Goal: Communication & Community: Answer question/provide support

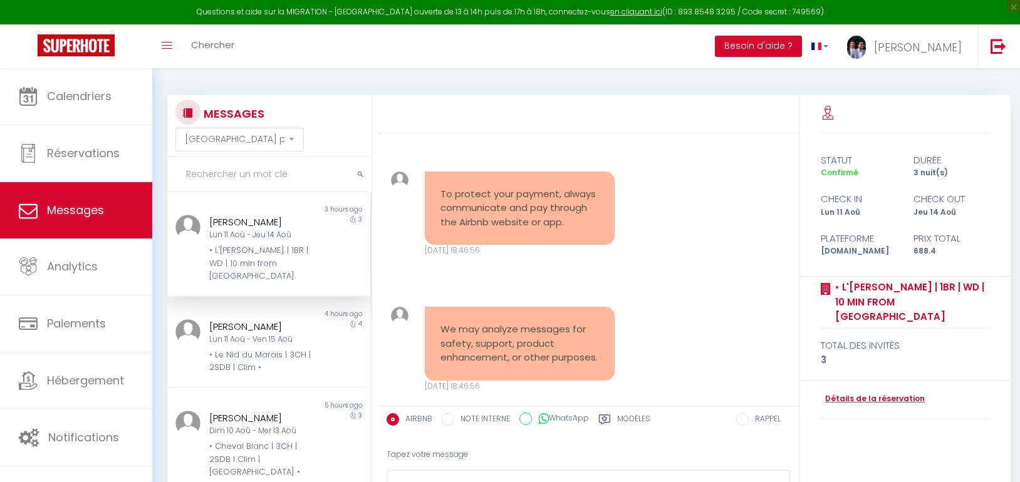
select select "message"
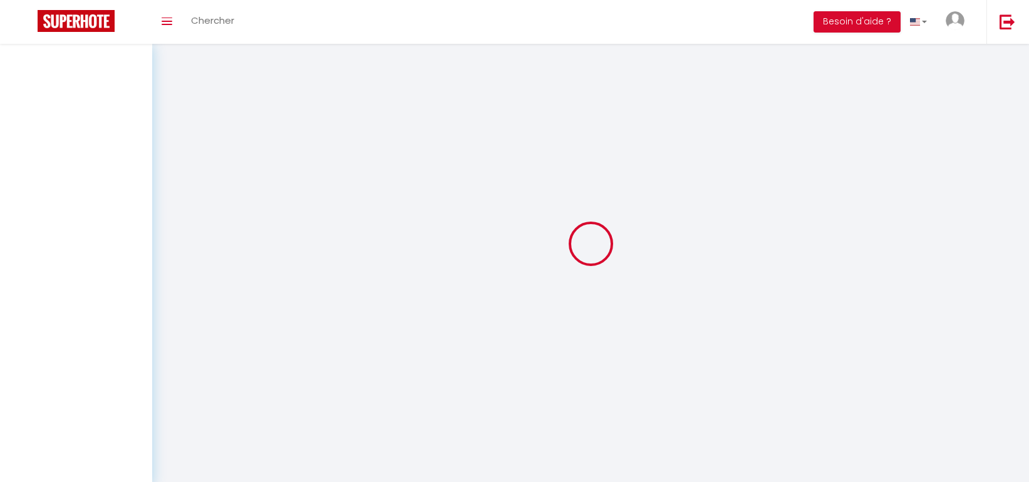
select select "message"
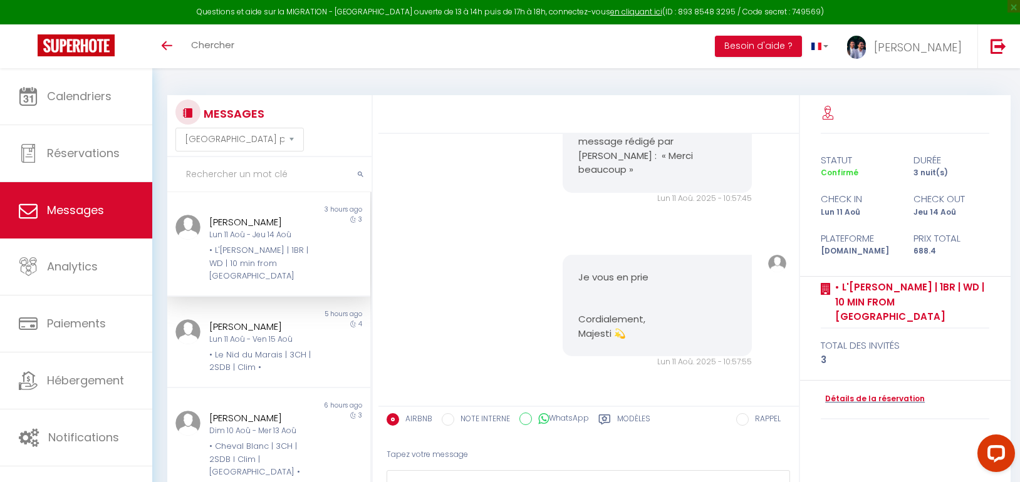
click at [449, 239] on div "Je vous en prie Cordialement, Majesti 💫 Lun 11 Aoû. 2025 - 10:57:55 Note Sms Je…" at bounding box center [589, 312] width 412 height 164
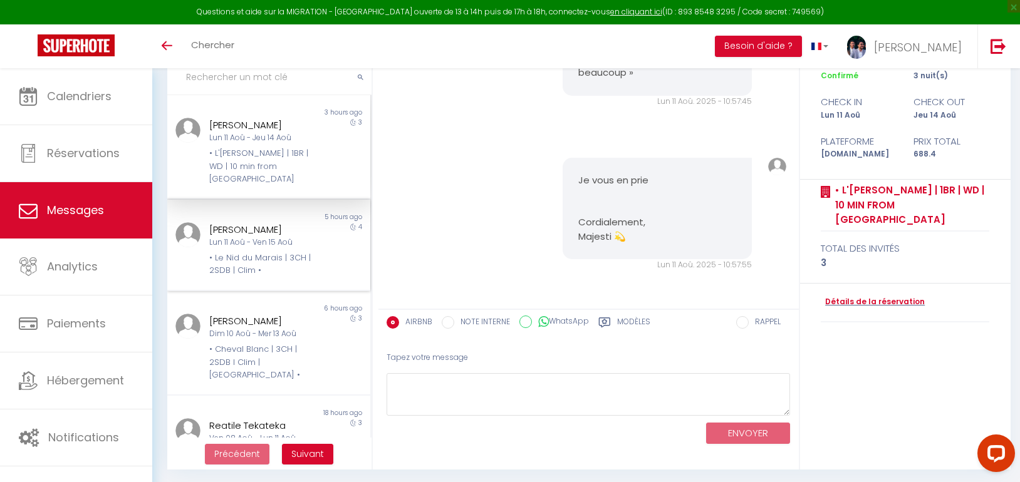
scroll to position [100, 0]
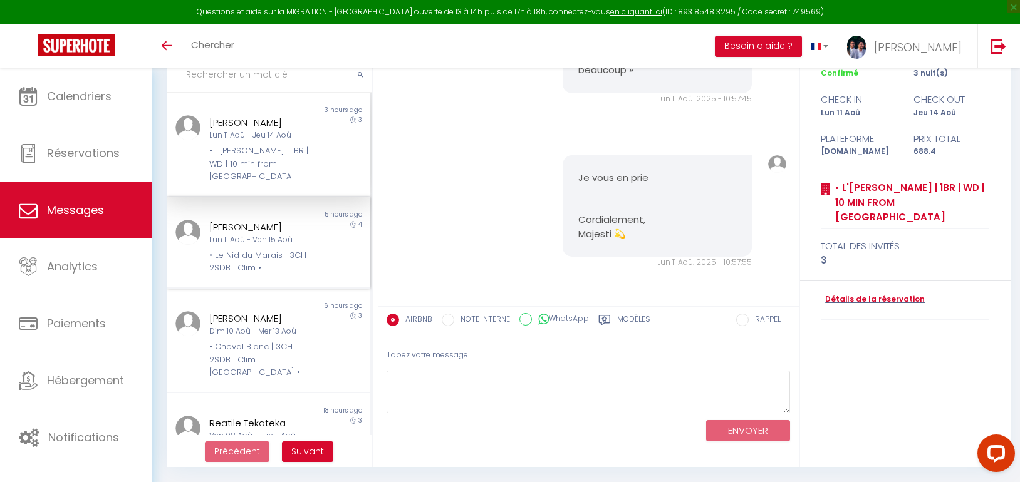
click at [221, 229] on div "[PERSON_NAME]" at bounding box center [260, 227] width 102 height 15
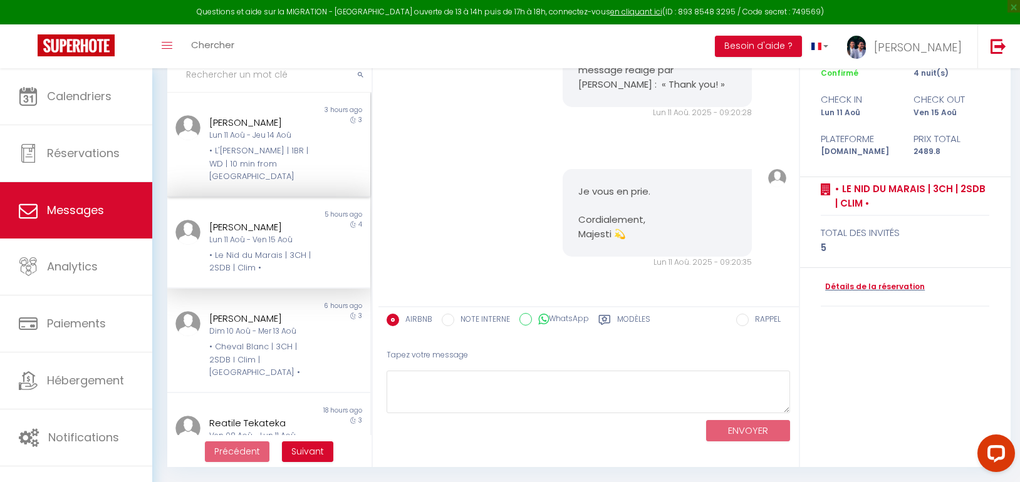
click at [259, 144] on div "Ebony Clarke Lun 11 Aoû - Jeu 14 Aoû • L'Orée de Garnier | 1BR | WD | 10 min fr…" at bounding box center [260, 149] width 118 height 68
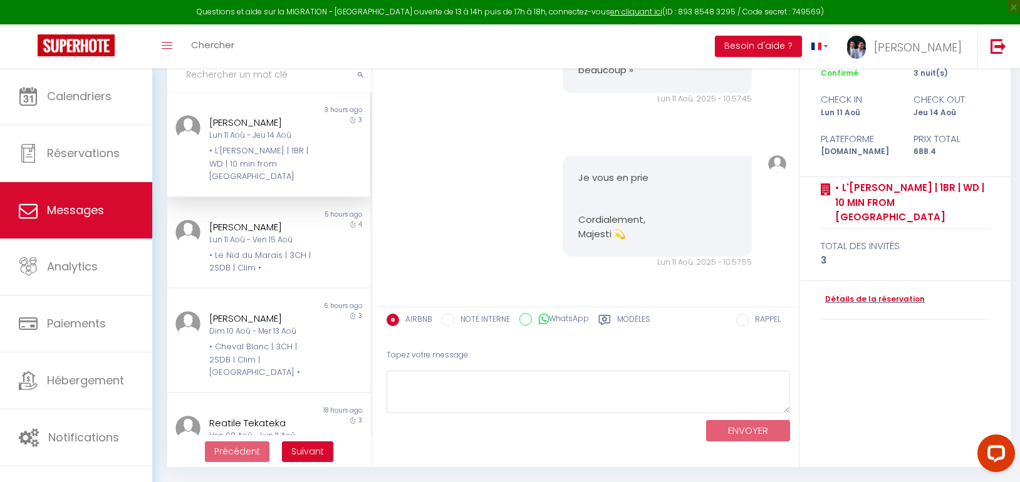
scroll to position [4857, 0]
click at [862, 355] on div "statut durée Confirmé 3 nuit(s) check in check out Lun 11 Aoû Jeu 14 Aoû Platef…" at bounding box center [905, 232] width 211 height 472
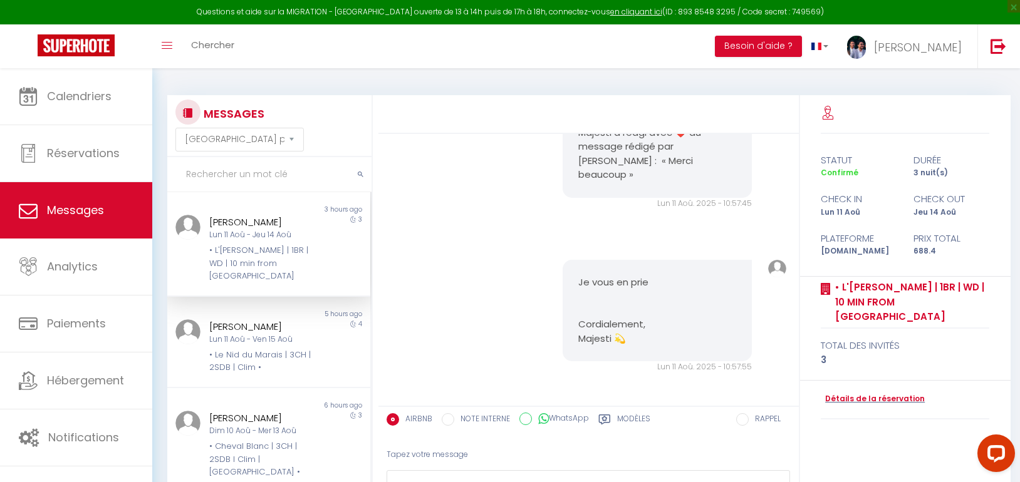
scroll to position [4732, 0]
click at [701, 80] on div "Merci beaucoup Lun 11 Aoû. 2025 - 10:49:15 Note Sms Merci beaucoup Lun 11 Aoû. …" at bounding box center [589, 26] width 412 height 107
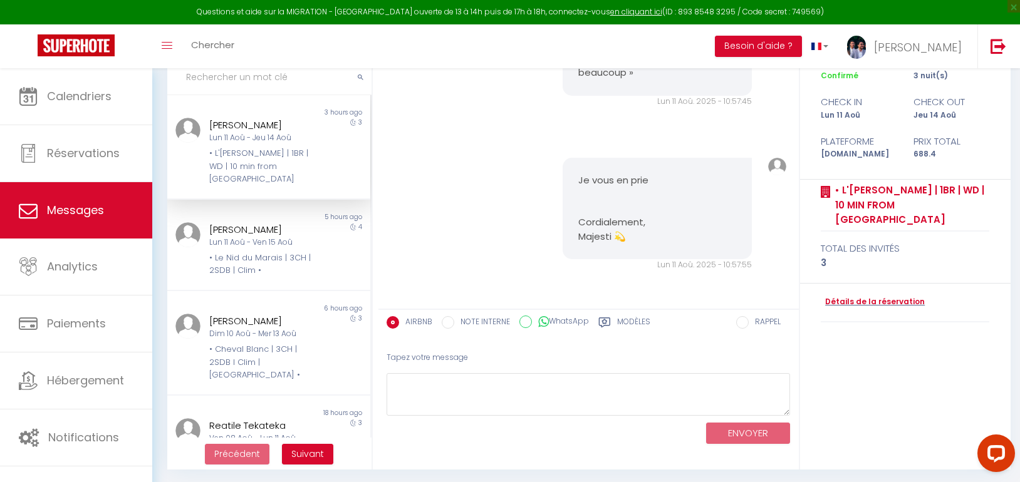
scroll to position [100, 0]
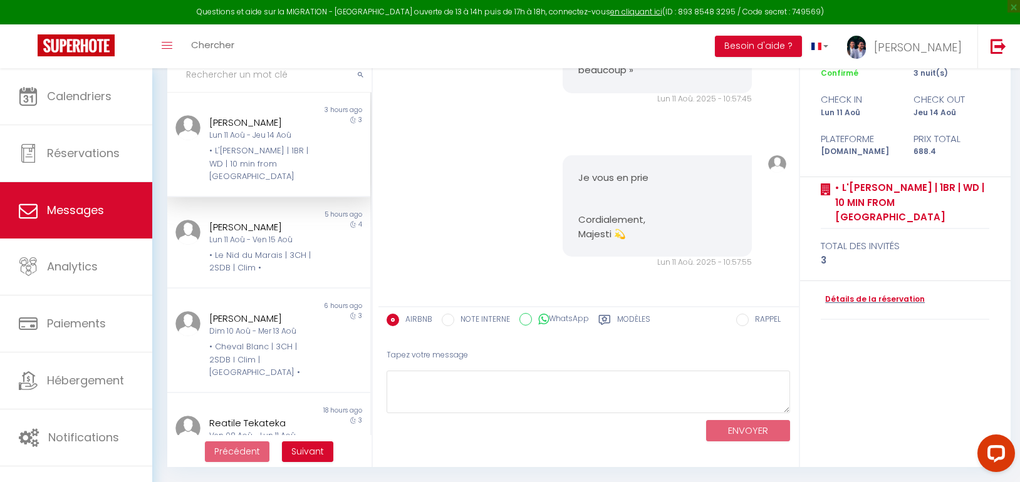
click at [407, 196] on div "Je vous en prie Cordialement, Majesti 💫 Lun 11 Aoû. 2025 - 10:57:55 Note Sms Je…" at bounding box center [589, 212] width 412 height 164
click at [273, 222] on div "[PERSON_NAME]" at bounding box center [260, 227] width 102 height 15
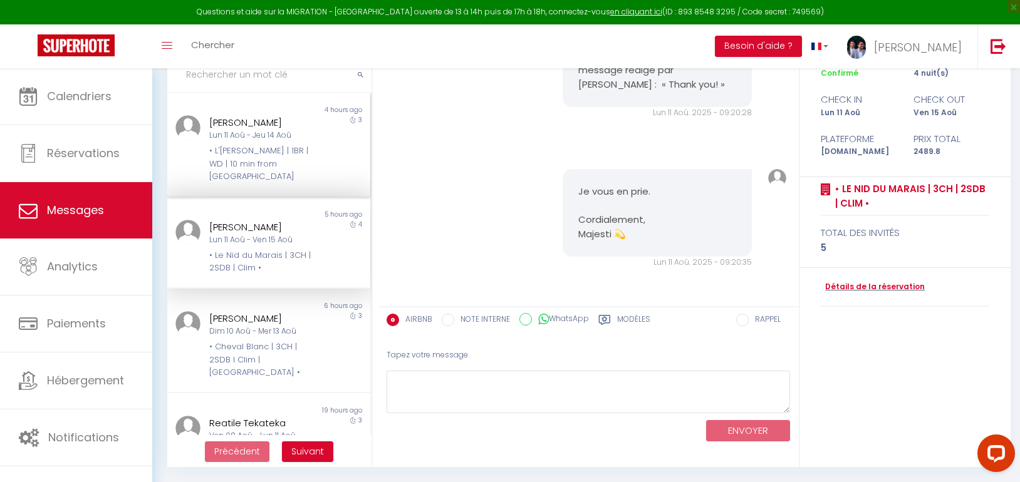
click at [270, 149] on div "• L'[PERSON_NAME] | 1BR | WD | 10 min from [GEOGRAPHIC_DATA]" at bounding box center [260, 164] width 102 height 38
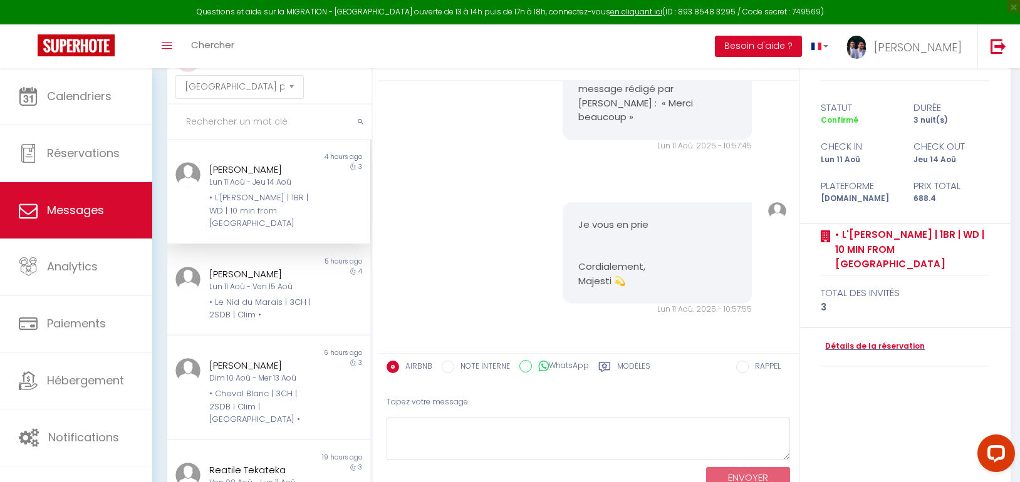
scroll to position [100, 0]
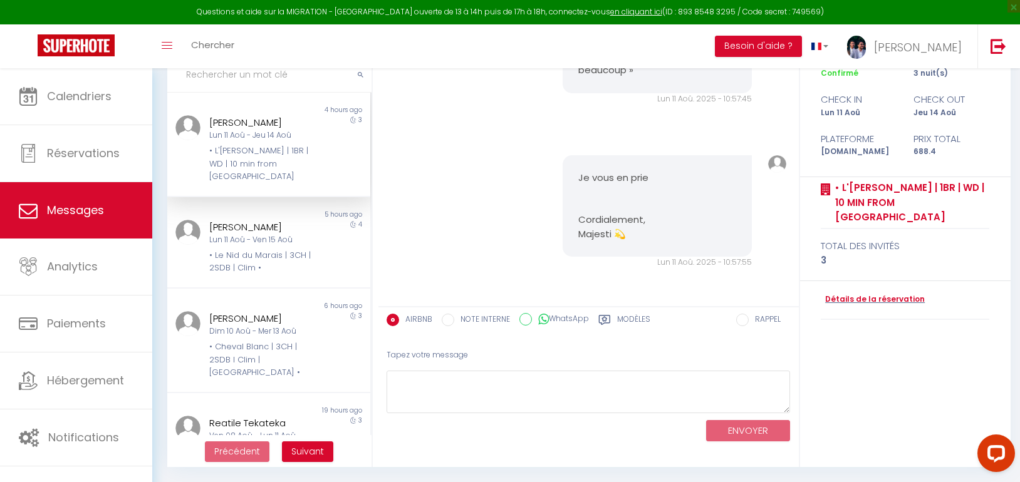
click at [916, 355] on div "statut durée Confirmé 3 nuit(s) check in check out Lun 11 Aoû Jeu 14 Aoû Platef…" at bounding box center [905, 232] width 211 height 472
click at [252, 245] on div "Lun 11 Aoû - Ven 15 Aoû" at bounding box center [260, 240] width 102 height 12
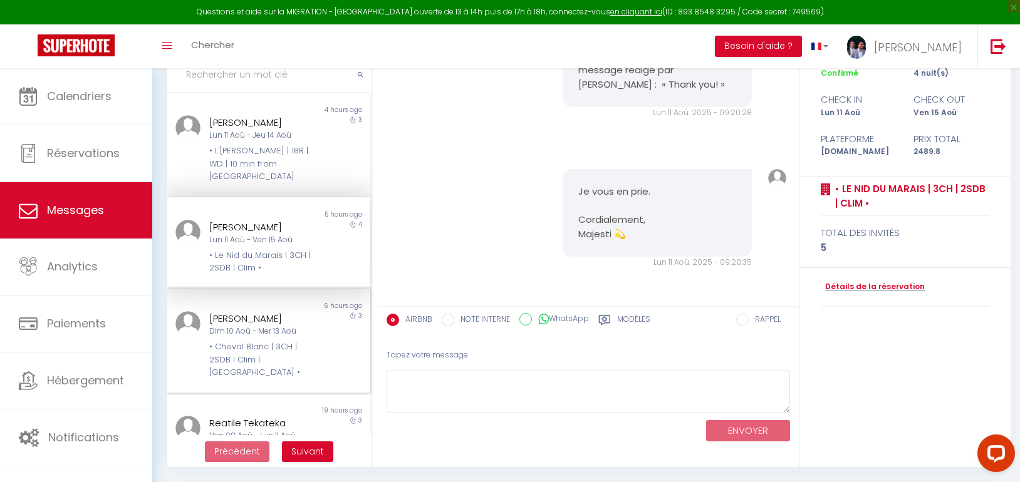
click at [254, 314] on div "[PERSON_NAME]" at bounding box center [260, 318] width 102 height 15
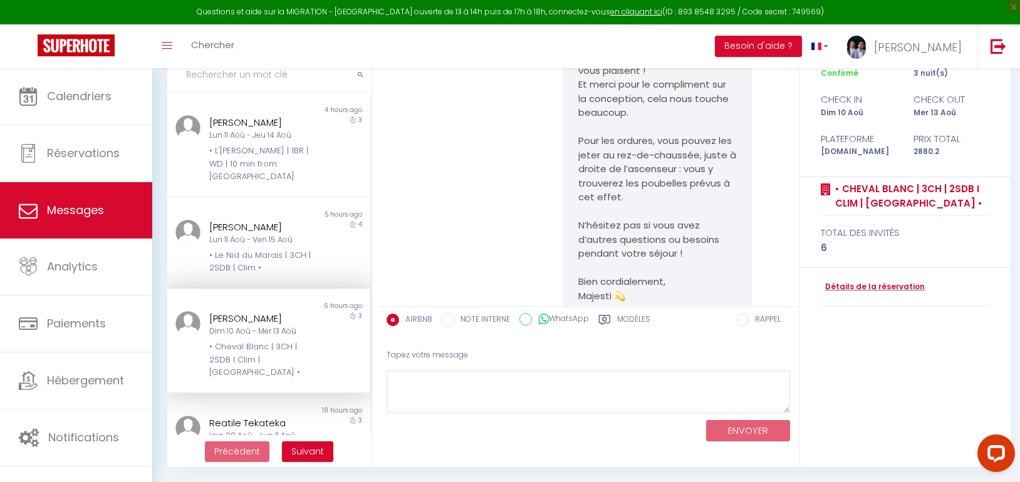
scroll to position [5107, 0]
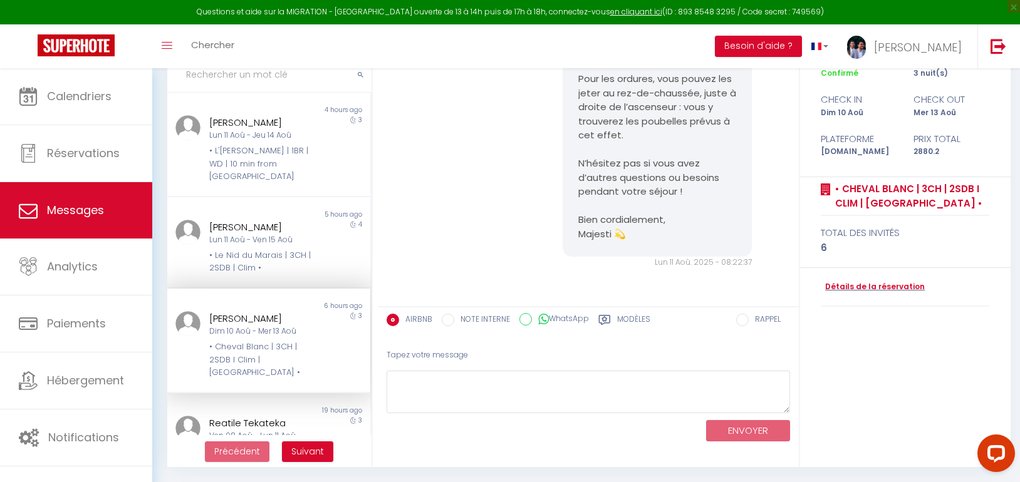
drag, startPoint x: 427, startPoint y: 195, endPoint x: 412, endPoint y: 194, distance: 14.5
click at [426, 195] on div "Bonjour Sharad, Merci beaucoup pour votre retour si positif nous sommes ravis q…" at bounding box center [589, 91] width 412 height 403
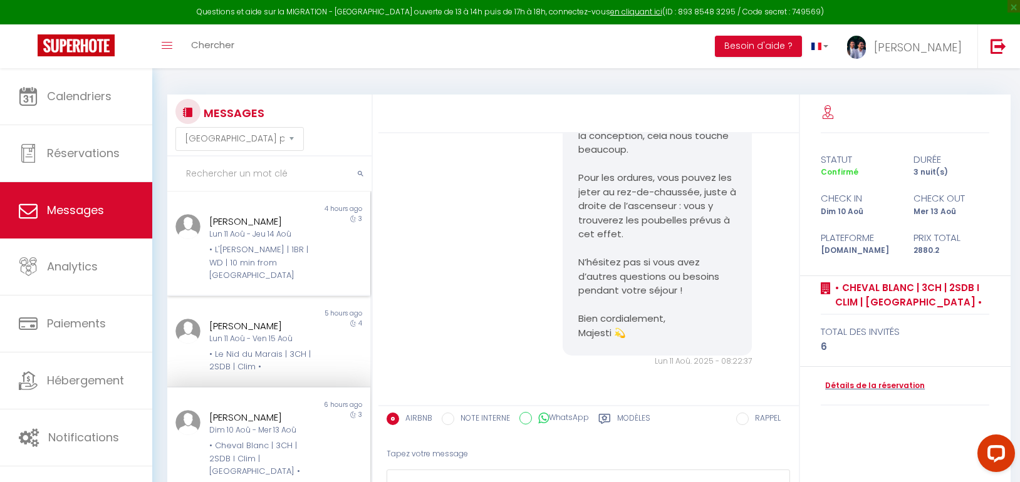
scroll to position [0, 0]
click at [246, 268] on div "• L'[PERSON_NAME] | 1BR | WD | 10 min from [GEOGRAPHIC_DATA]" at bounding box center [260, 263] width 102 height 38
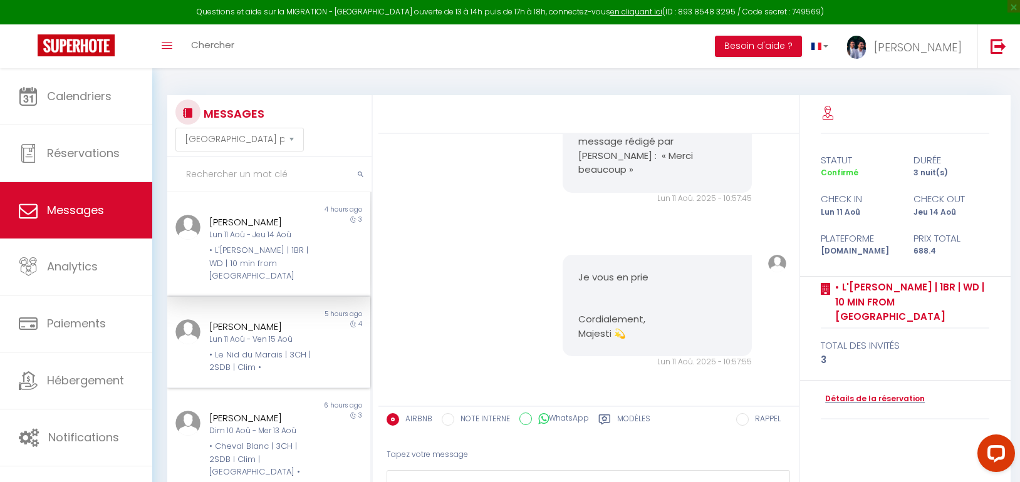
click at [268, 326] on div "[PERSON_NAME]" at bounding box center [260, 327] width 102 height 15
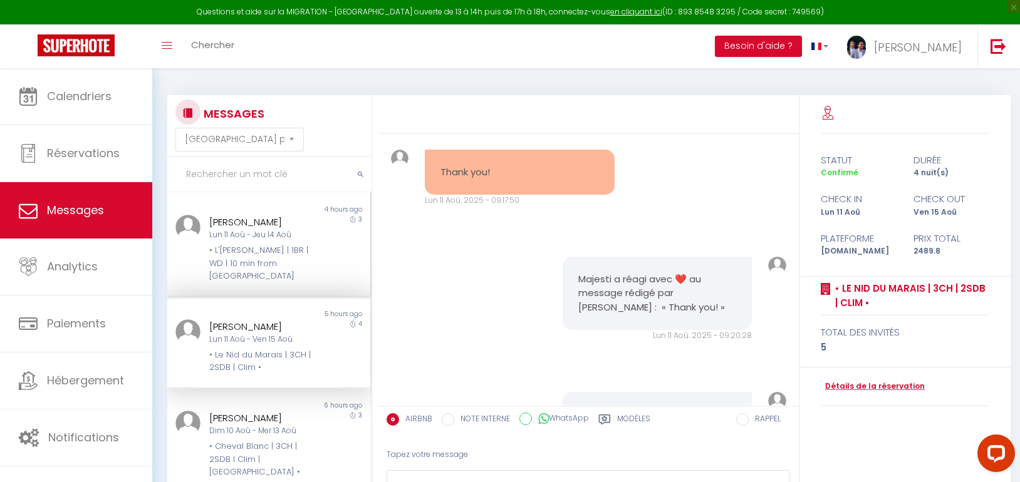
click at [237, 231] on div "Lun 11 Aoû - Jeu 14 Aoû" at bounding box center [260, 235] width 102 height 12
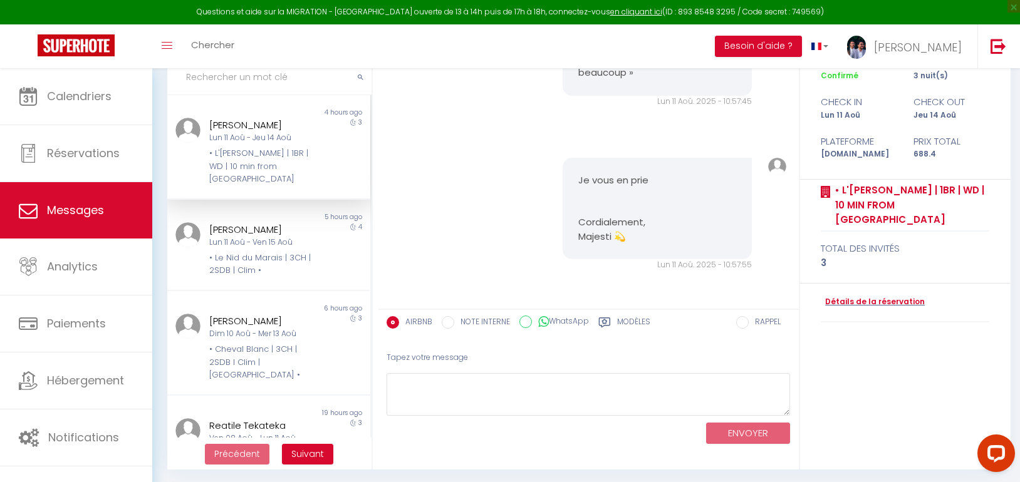
scroll to position [100, 0]
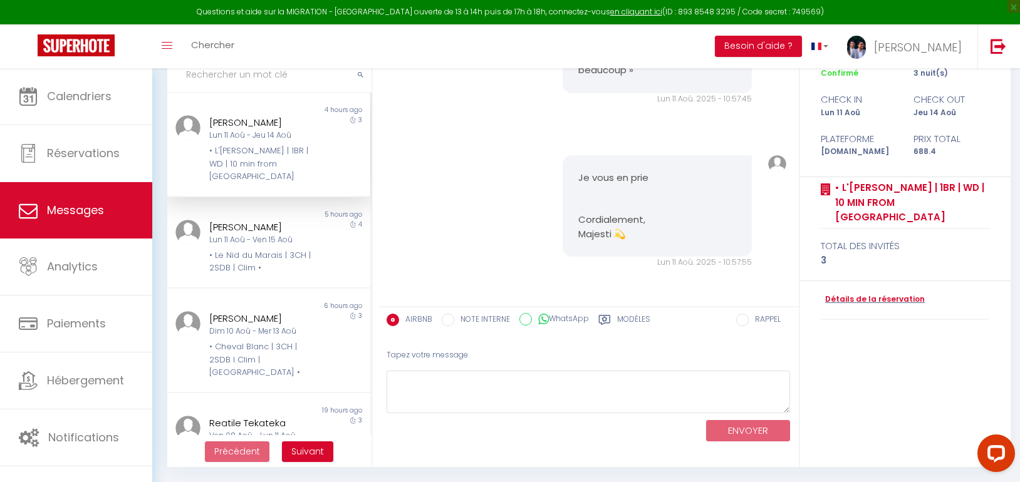
click at [887, 363] on div "statut durée Confirmé 3 nuit(s) check in check out Lun 11 Aoû Jeu 14 Aoû Platef…" at bounding box center [905, 232] width 211 height 472
click at [421, 143] on div "Je vous en prie Cordialement, Majesti 💫 Lun 11 Aoû. 2025 - 10:57:55 Note Sms Je…" at bounding box center [589, 212] width 412 height 164
click at [424, 236] on div "Je vous en prie Cordialement, Majesti 💫 Lun 11 Aoû. 2025 - 10:57:55 Note Sms Je…" at bounding box center [589, 212] width 412 height 164
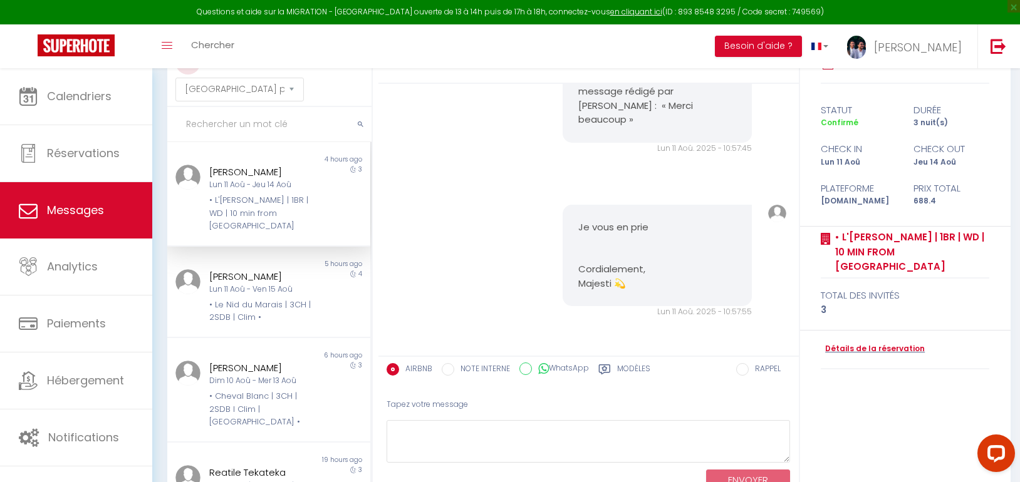
scroll to position [0, 0]
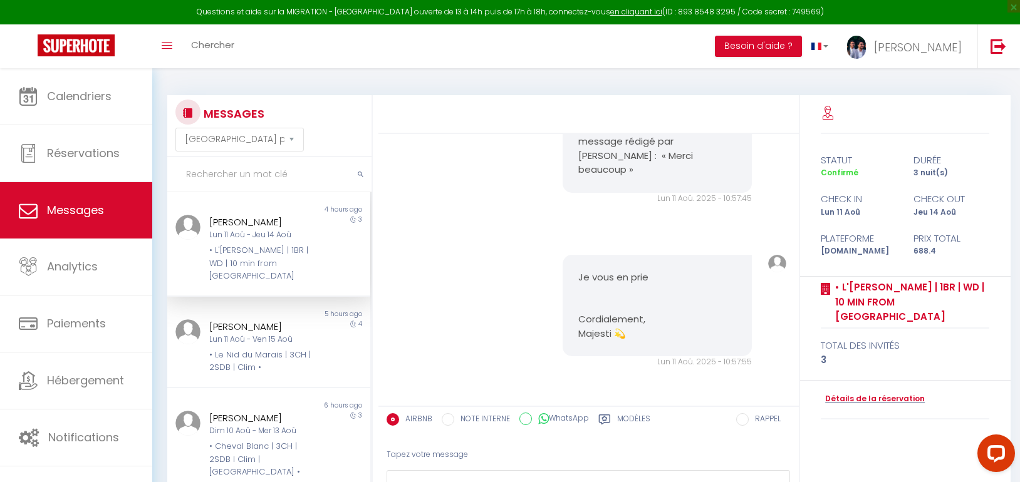
click at [277, 226] on div "[PERSON_NAME]" at bounding box center [260, 222] width 102 height 15
click at [244, 356] on div "• Le Nid du Marais | 3CH | 2SDB | Clim •" at bounding box center [260, 362] width 102 height 26
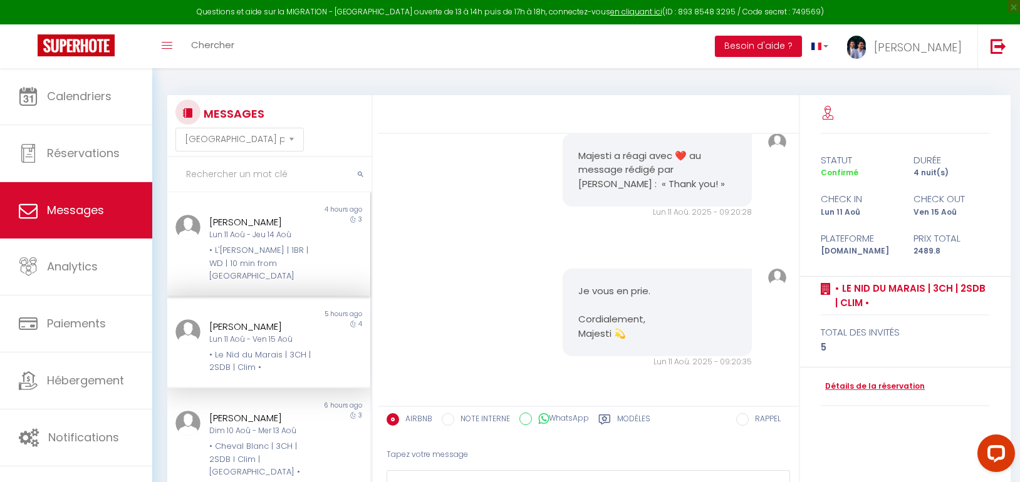
click at [240, 270] on div "• L'[PERSON_NAME] | 1BR | WD | 10 min from [GEOGRAPHIC_DATA]" at bounding box center [260, 263] width 102 height 38
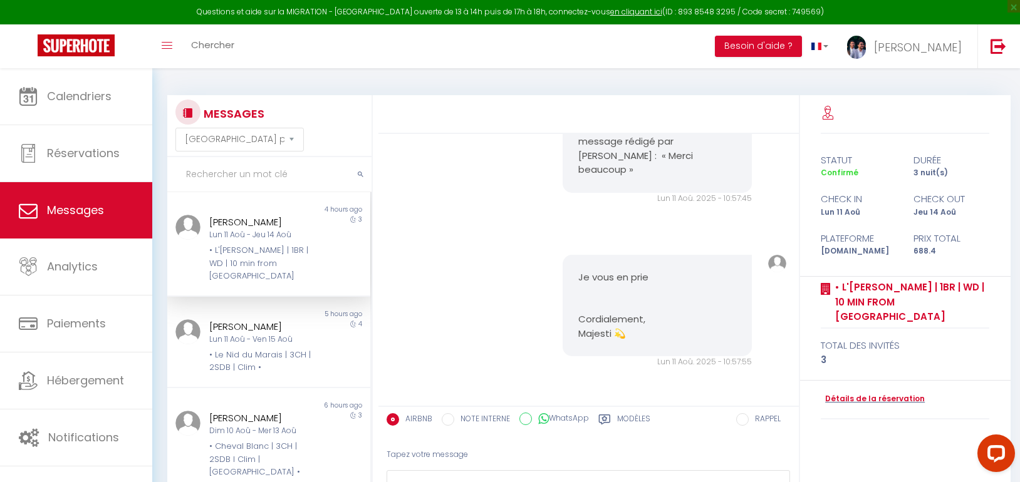
scroll to position [4857, 0]
